Goal: Information Seeking & Learning: Check status

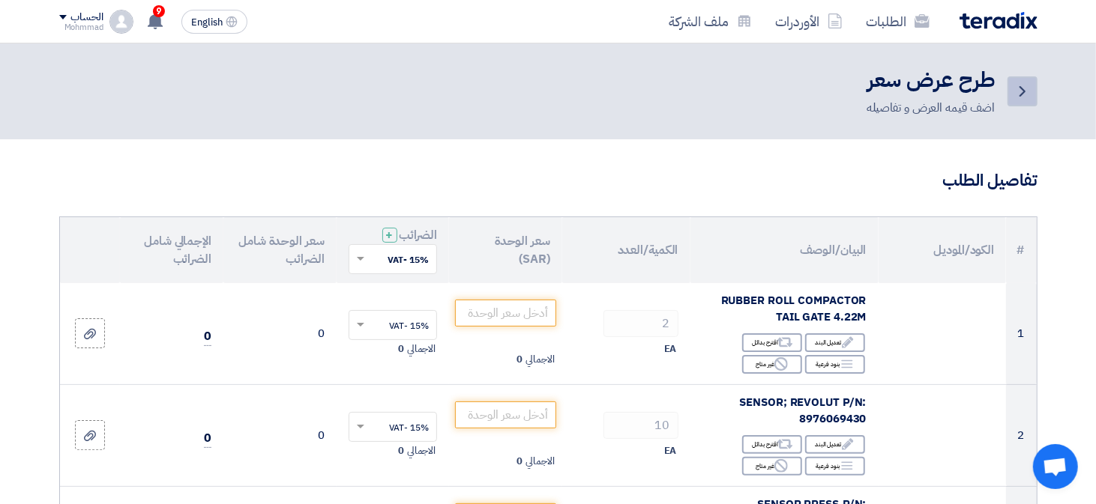
click at [1017, 96] on icon "Back" at bounding box center [1022, 91] width 18 height 18
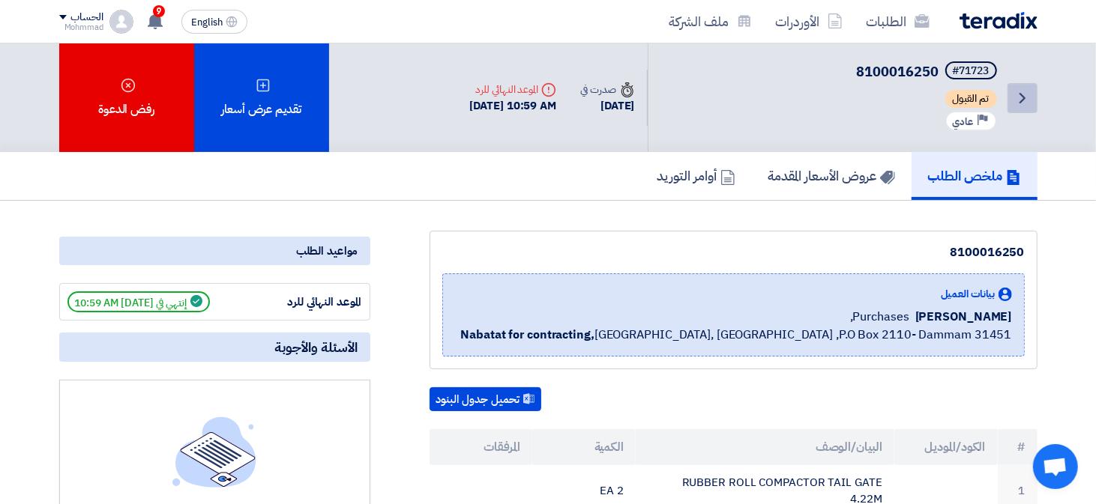
click at [1025, 89] on icon "Back" at bounding box center [1022, 98] width 18 height 18
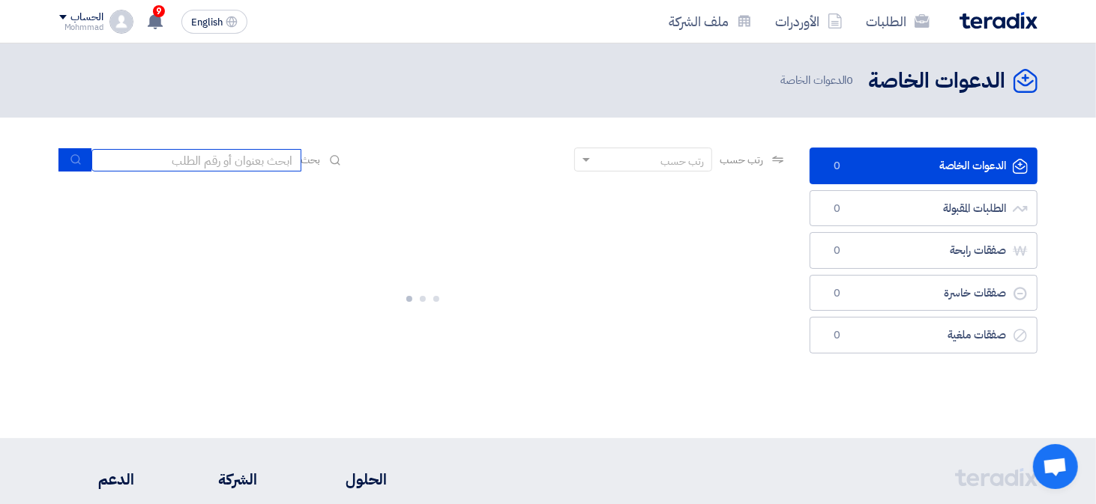
click at [199, 156] on input at bounding box center [196, 160] width 210 height 22
paste input "69339"
type input "69339"
click at [66, 160] on button "submit" at bounding box center [74, 159] width 33 height 23
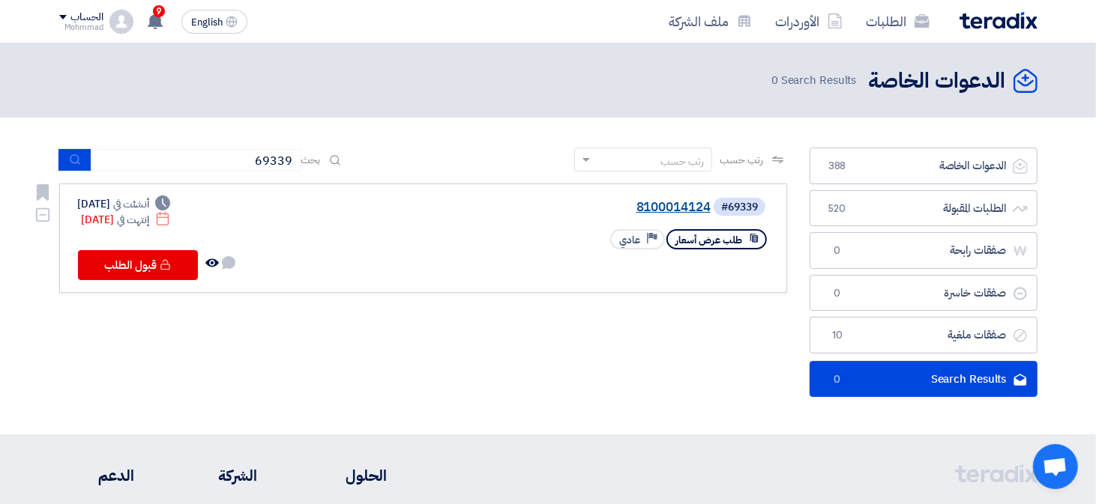
click at [702, 211] on link "8100014124" at bounding box center [561, 207] width 300 height 13
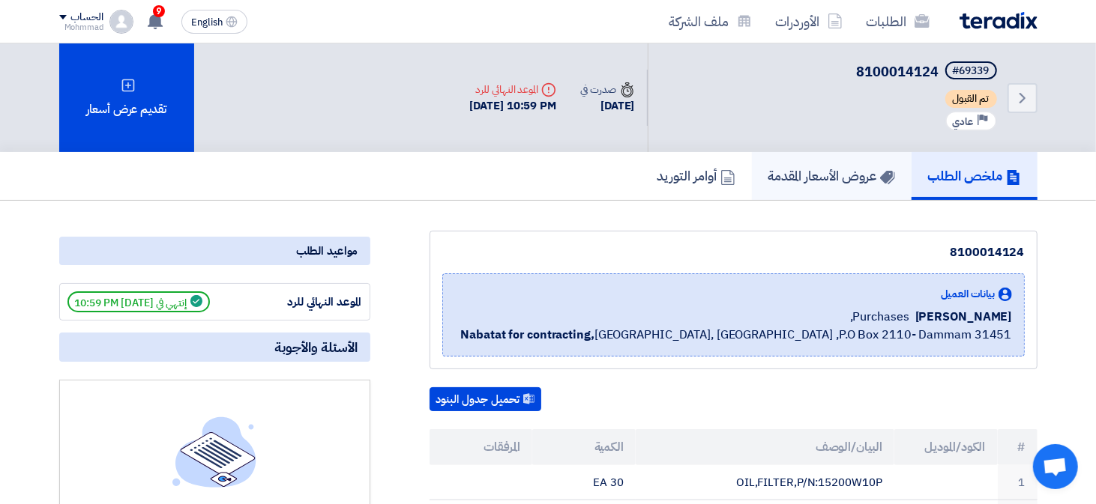
click at [852, 169] on h5 "عروض الأسعار المقدمة" at bounding box center [831, 175] width 127 height 17
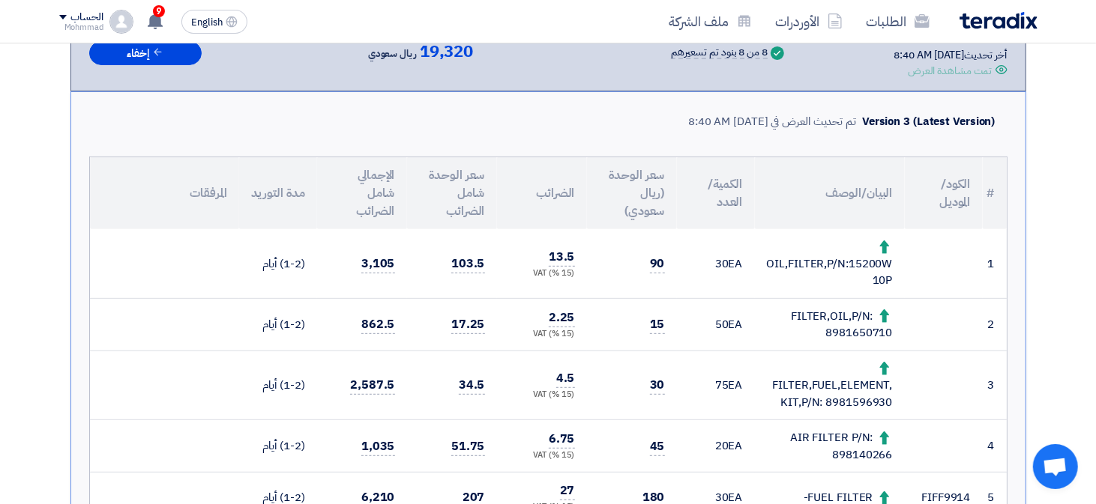
scroll to position [375, 0]
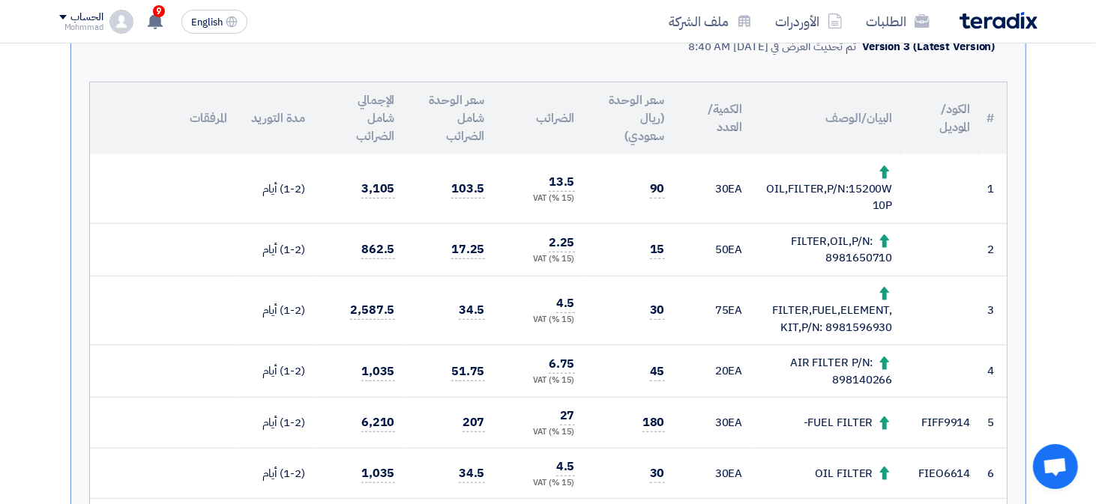
click at [849, 326] on div "FILTER,FUEL,ELEMENT,KIT,P/N: 8981596930" at bounding box center [830, 311] width 126 height 51
copy div "8981596930"
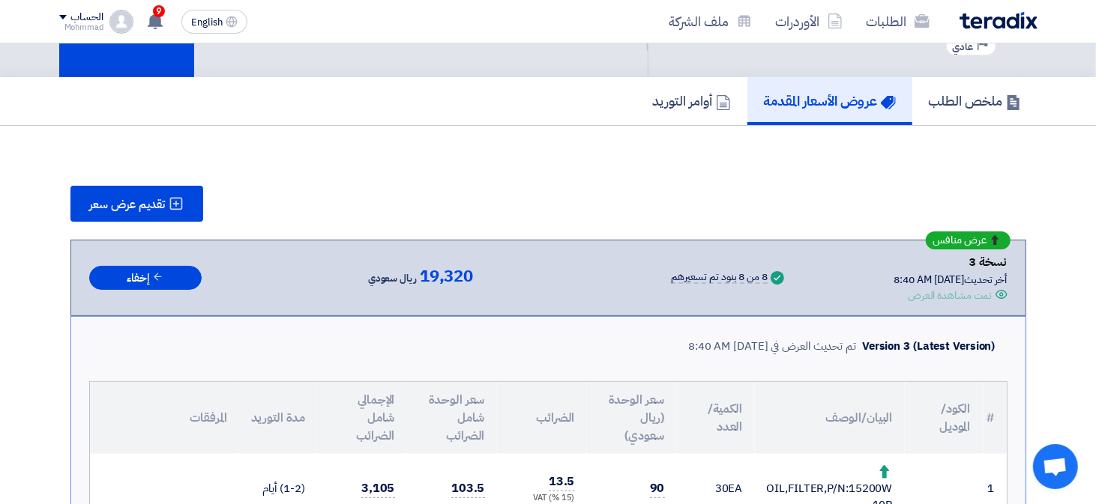
scroll to position [0, 0]
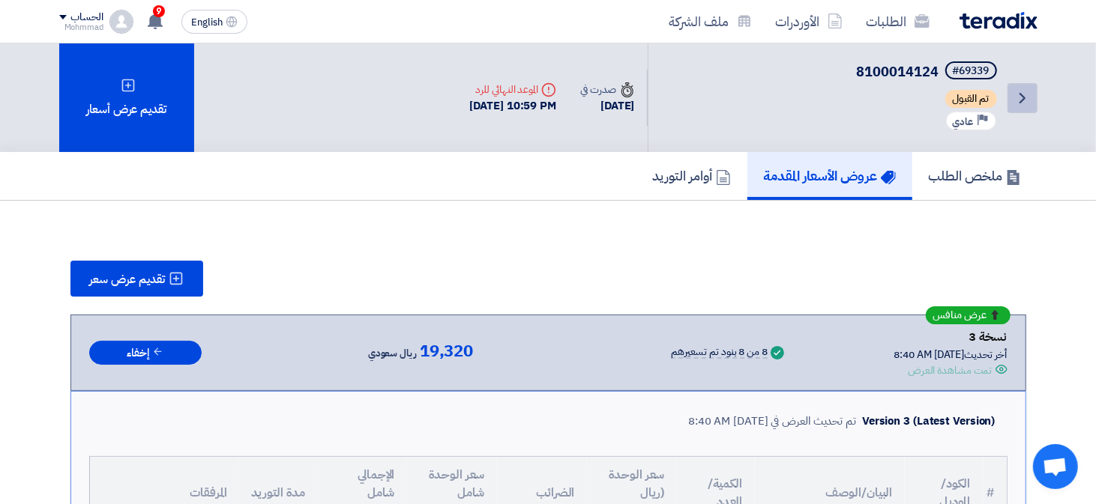
click at [1019, 104] on icon "Back" at bounding box center [1022, 98] width 18 height 18
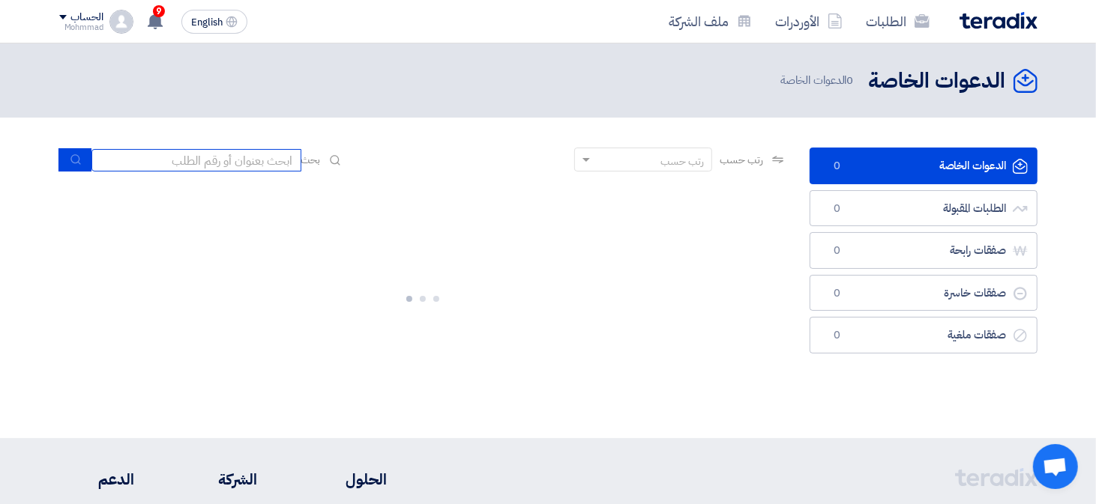
click at [232, 157] on input at bounding box center [196, 160] width 210 height 22
paste input "71702"
type input "71702"
click at [73, 166] on button "submit" at bounding box center [74, 159] width 33 height 23
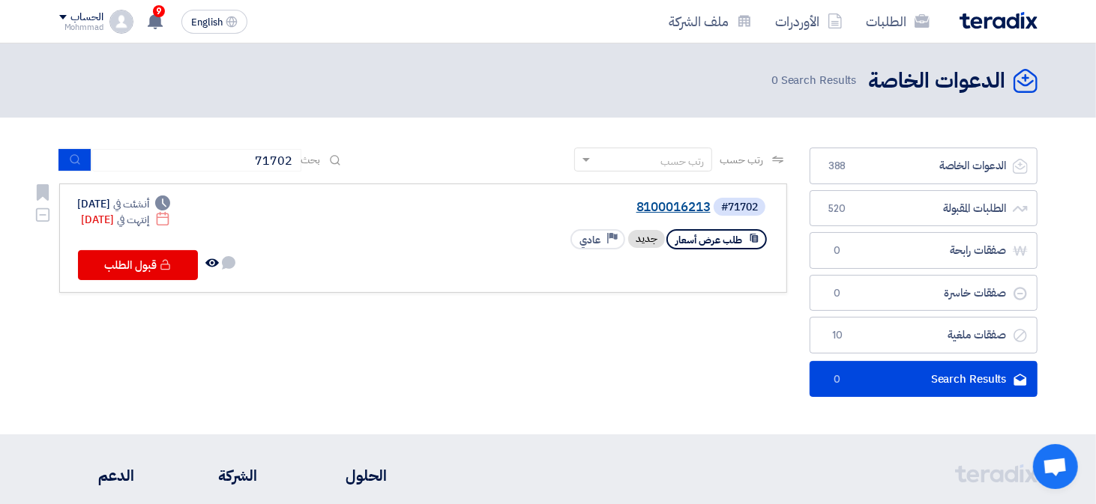
click at [647, 205] on link "8100016213" at bounding box center [561, 207] width 300 height 13
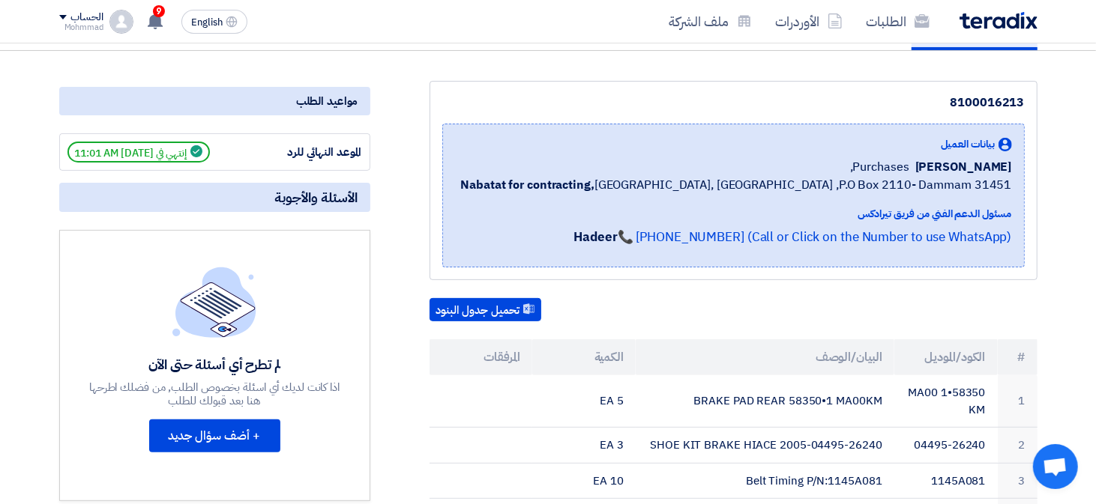
scroll to position [75, 0]
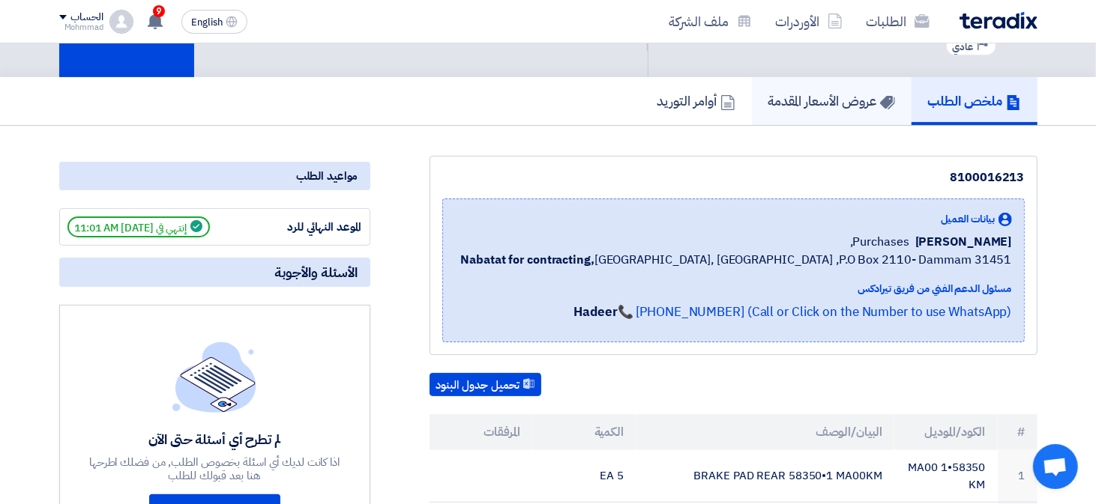
click at [829, 106] on h5 "عروض الأسعار المقدمة" at bounding box center [831, 100] width 127 height 17
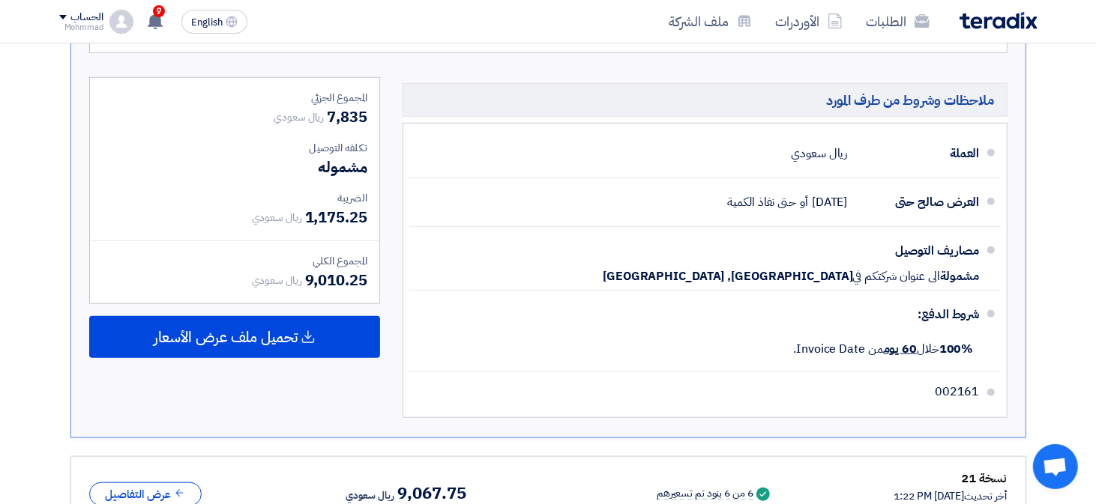
scroll to position [899, 0]
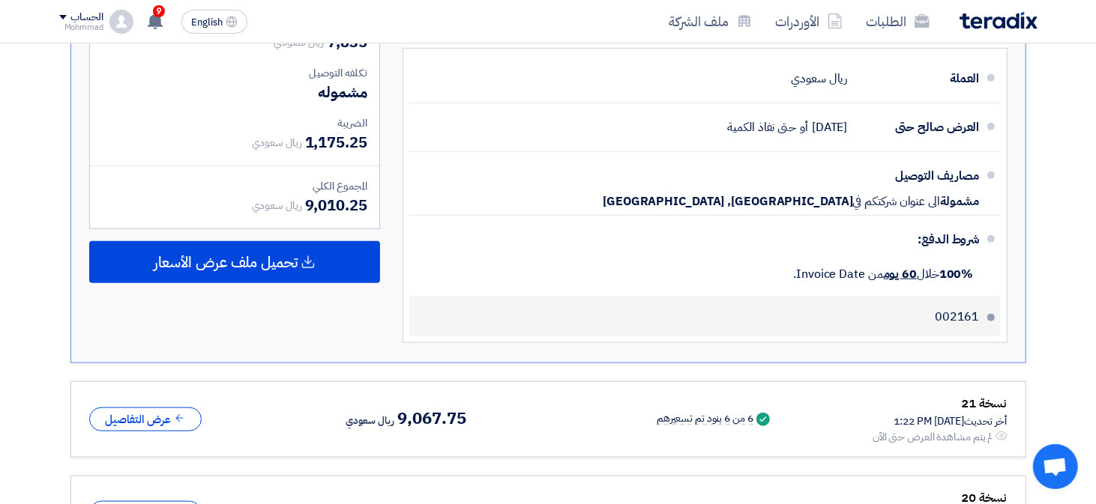
click at [962, 314] on span "002161" at bounding box center [957, 317] width 44 height 15
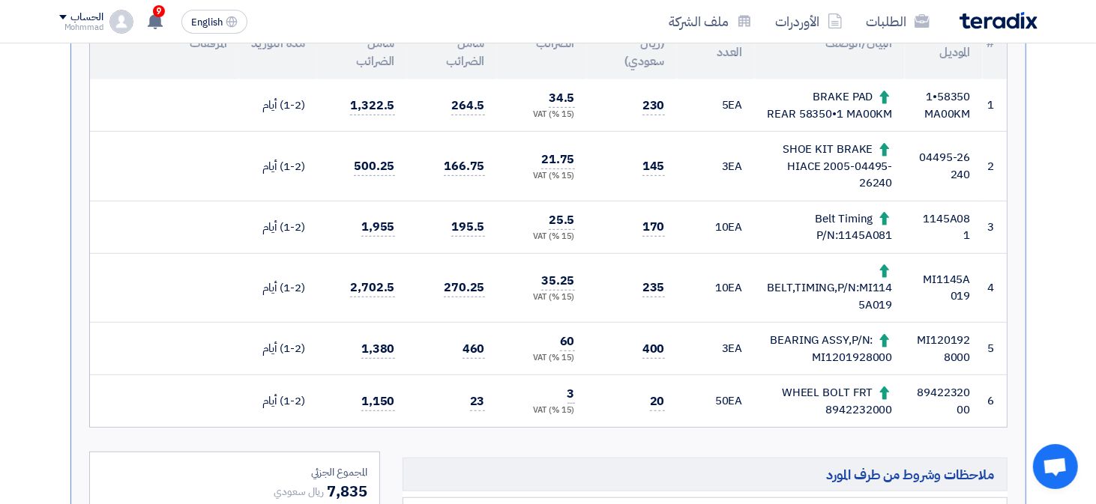
scroll to position [75, 0]
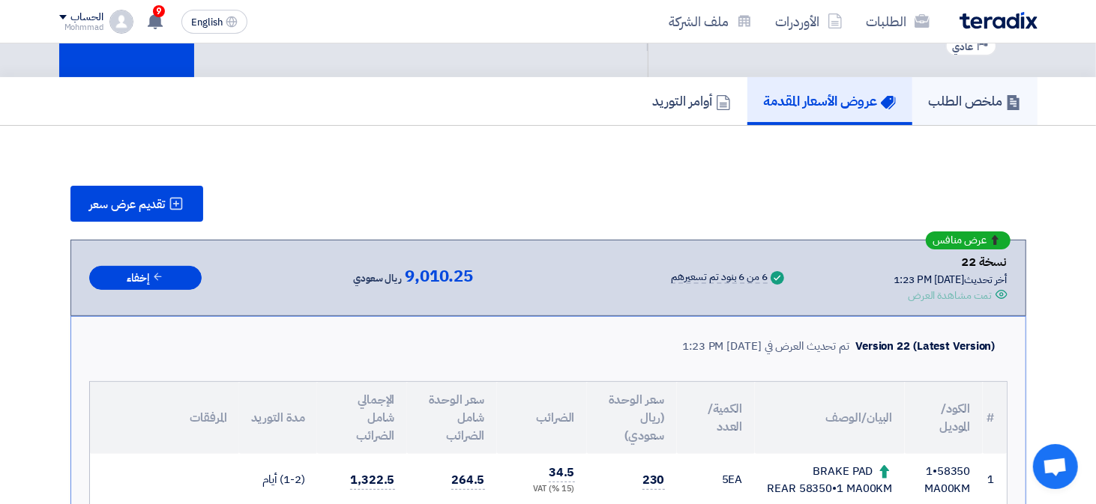
click at [974, 97] on h5 "ملخص الطلب" at bounding box center [975, 100] width 92 height 17
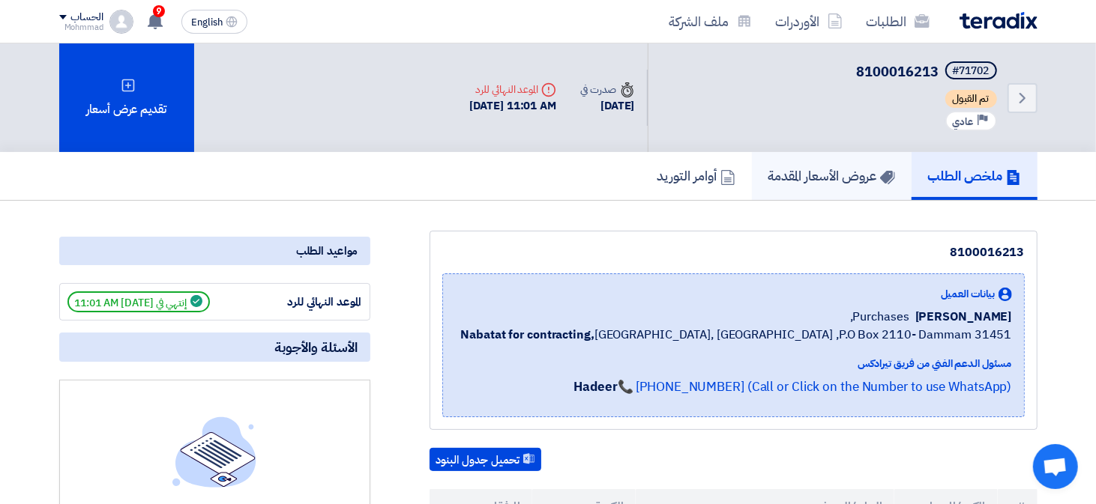
click at [840, 174] on h5 "عروض الأسعار المقدمة" at bounding box center [831, 175] width 127 height 17
